Goal: Task Accomplishment & Management: Use online tool/utility

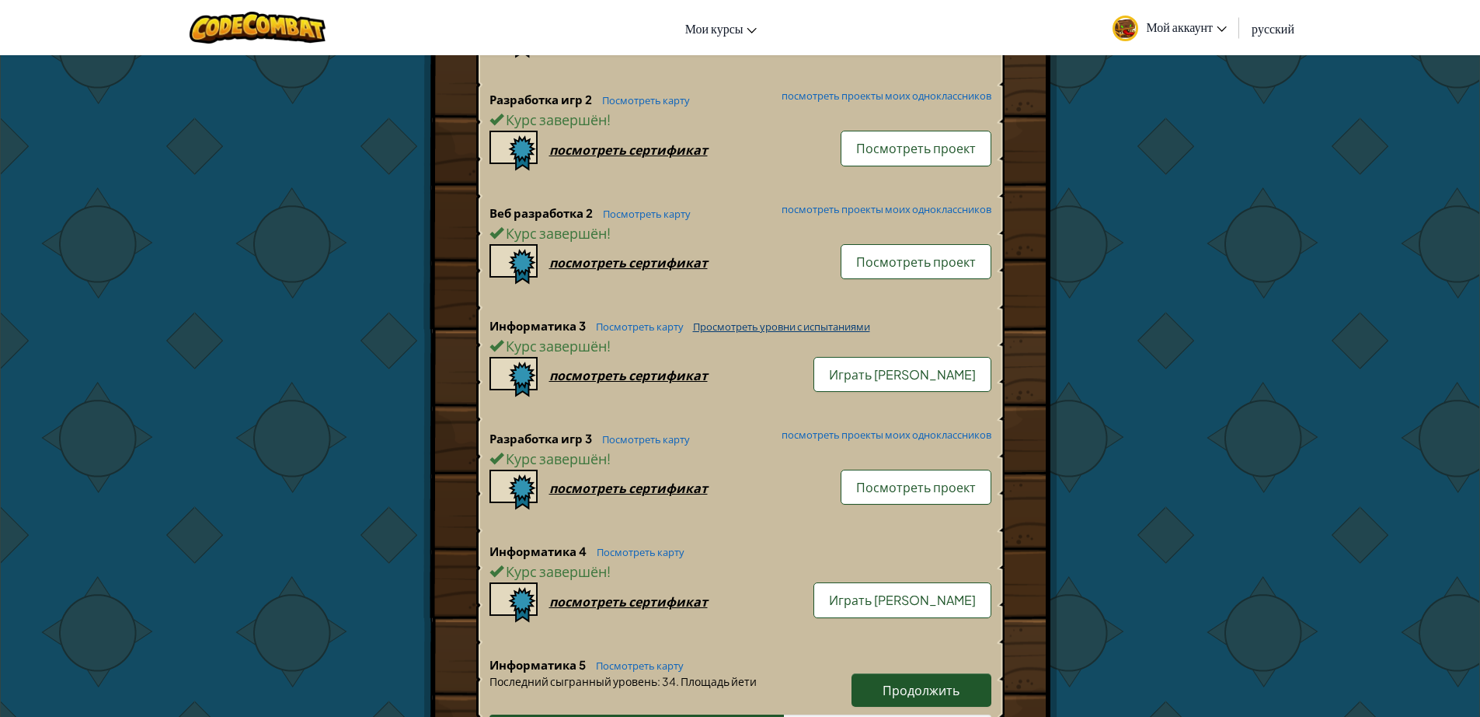
scroll to position [1212, 0]
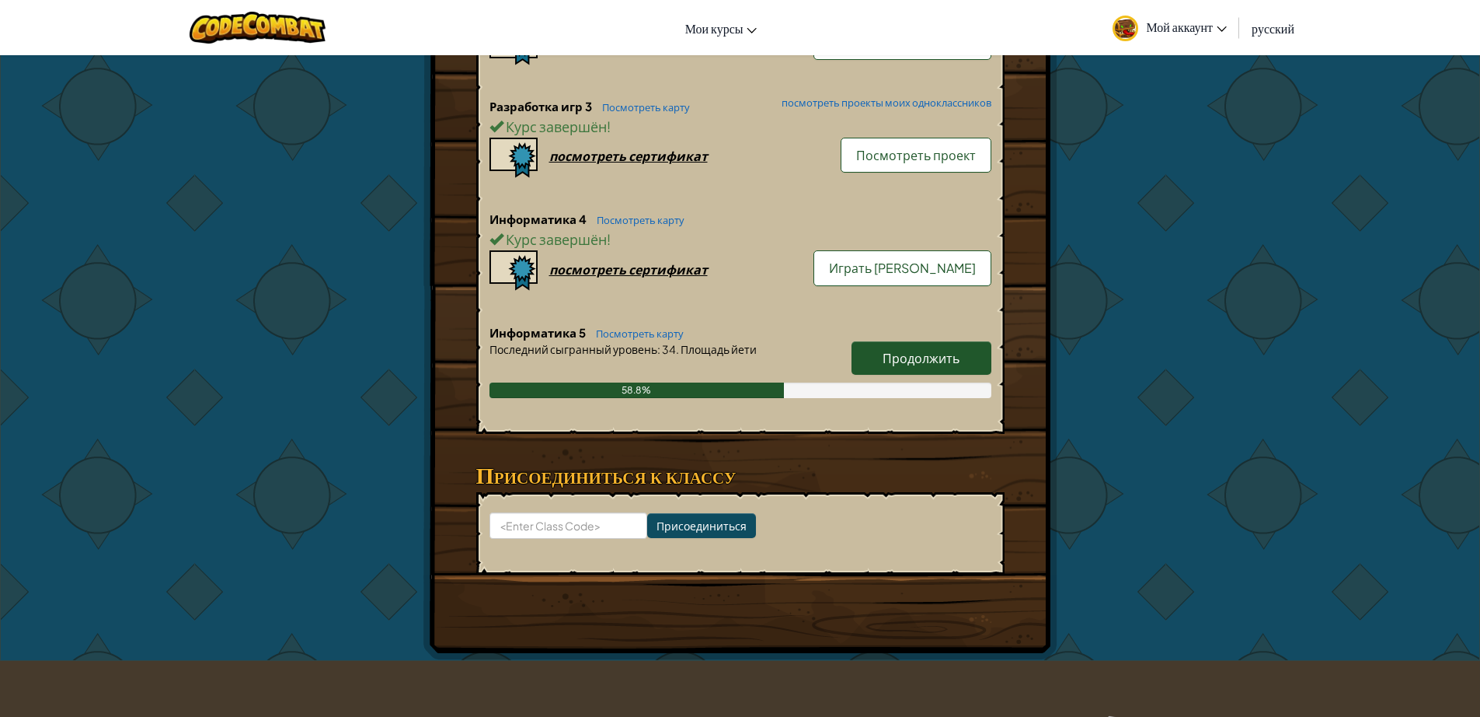
click at [933, 350] on span "Продолжить" at bounding box center [921, 358] width 77 height 16
